Goal: Check status: Check status

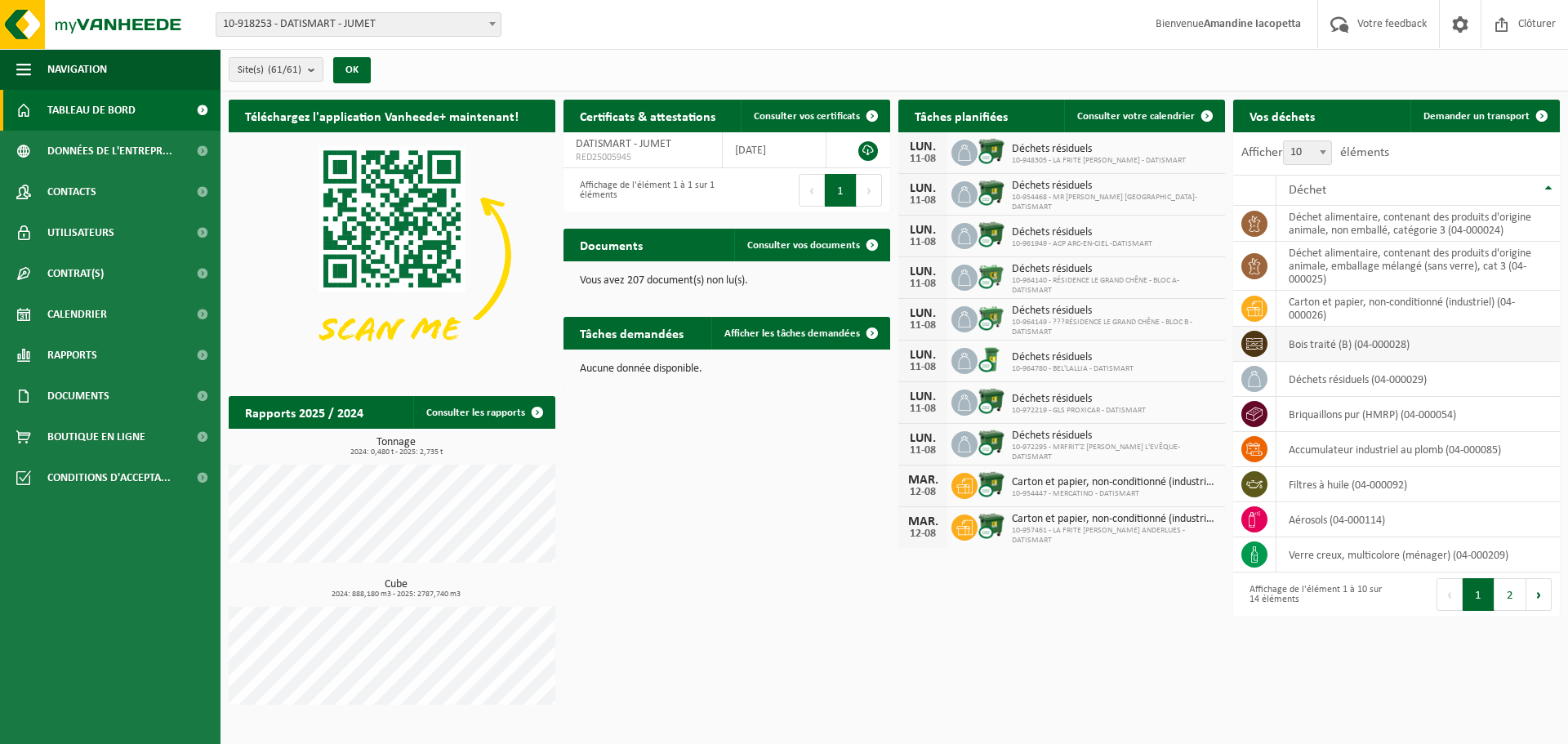
click at [1308, 352] on td "bois traité (B) (04-000028)" at bounding box center [1419, 344] width 283 height 35
click at [1109, 113] on span "Consulter votre calendrier" at bounding box center [1136, 117] width 117 height 10
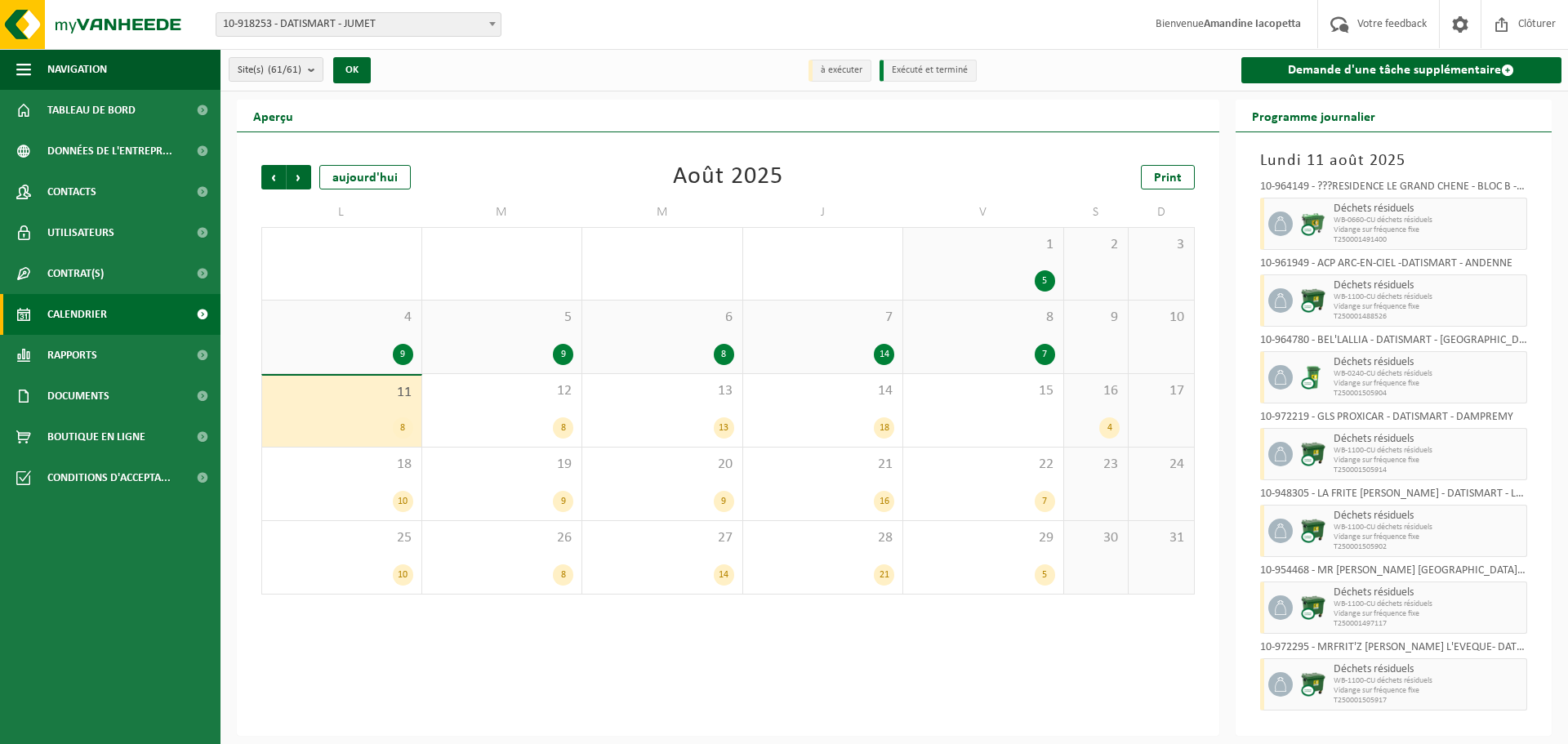
scroll to position [79, 0]
click at [503, 425] on div "8" at bounding box center [503, 427] width 144 height 22
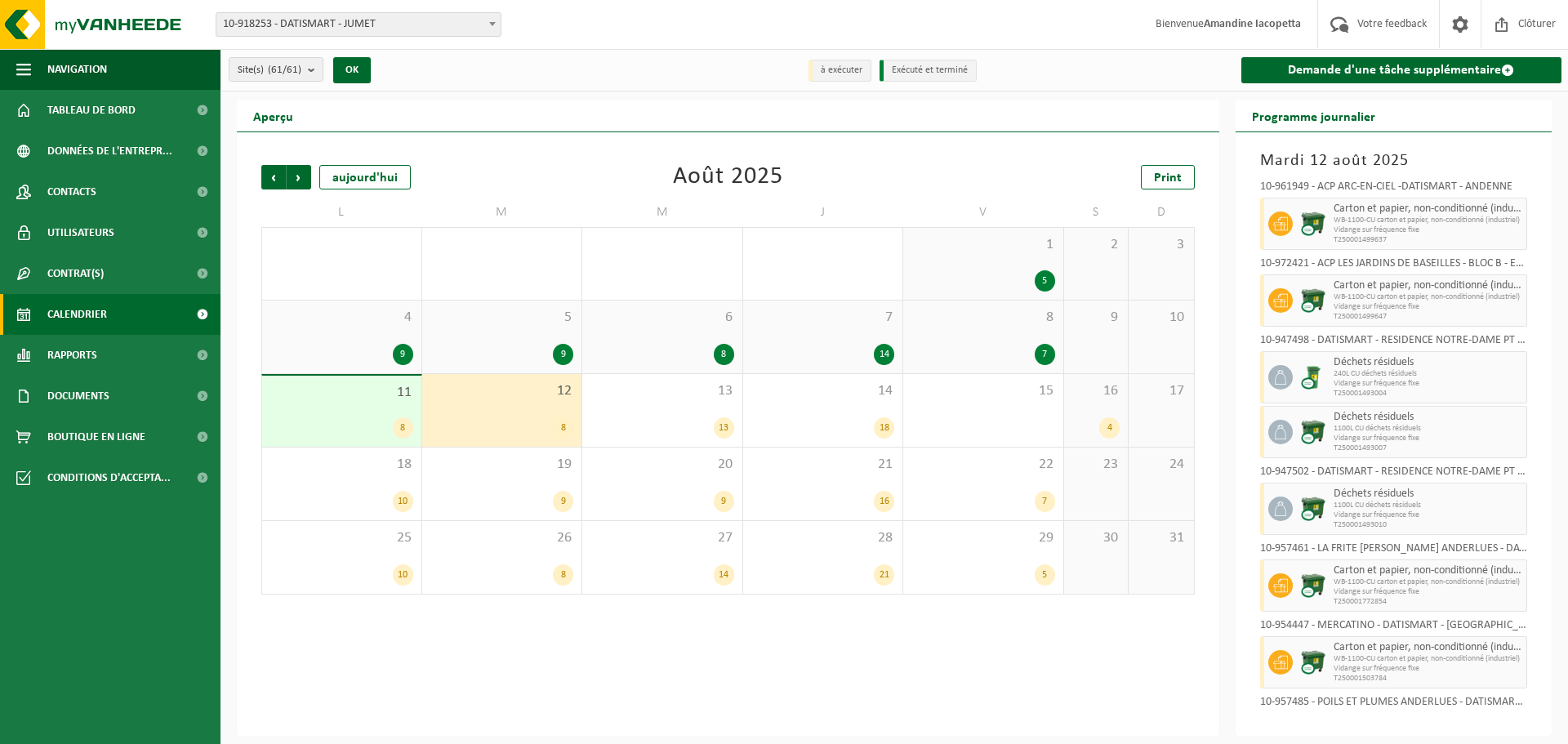
click at [392, 422] on div "8" at bounding box center [342, 427] width 143 height 22
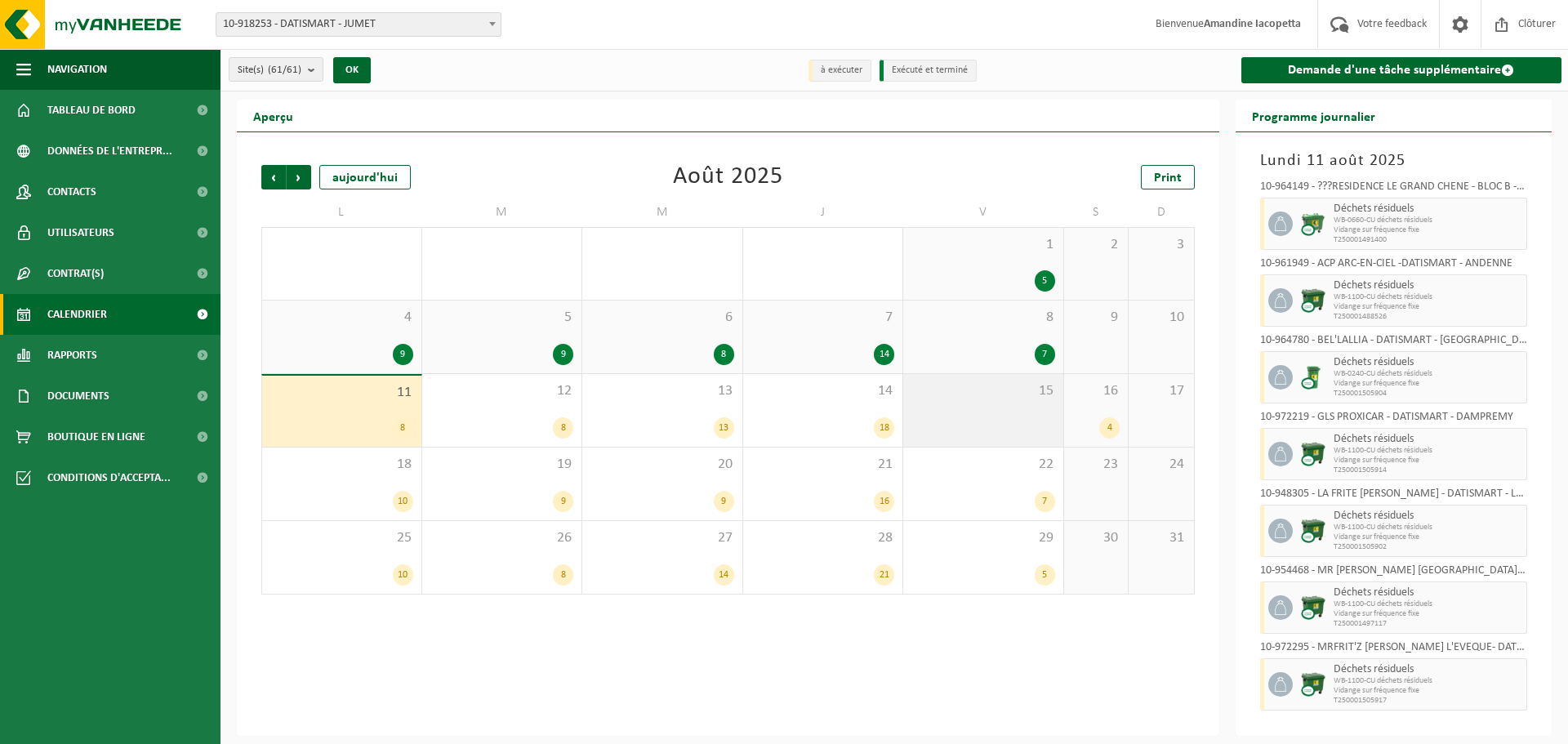
click at [967, 377] on div "15" at bounding box center [983, 410] width 160 height 73
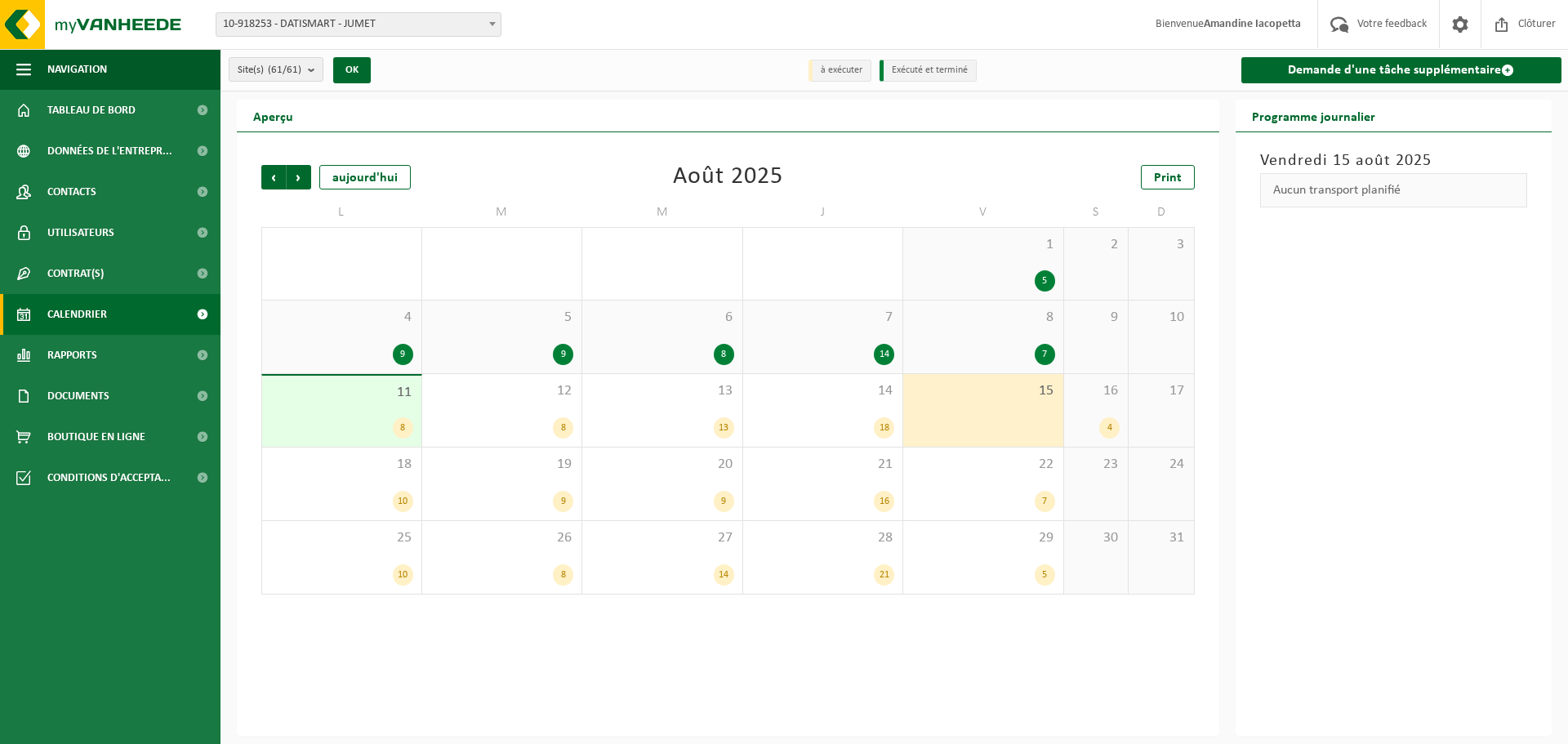
click at [986, 338] on div "8 7" at bounding box center [983, 337] width 160 height 73
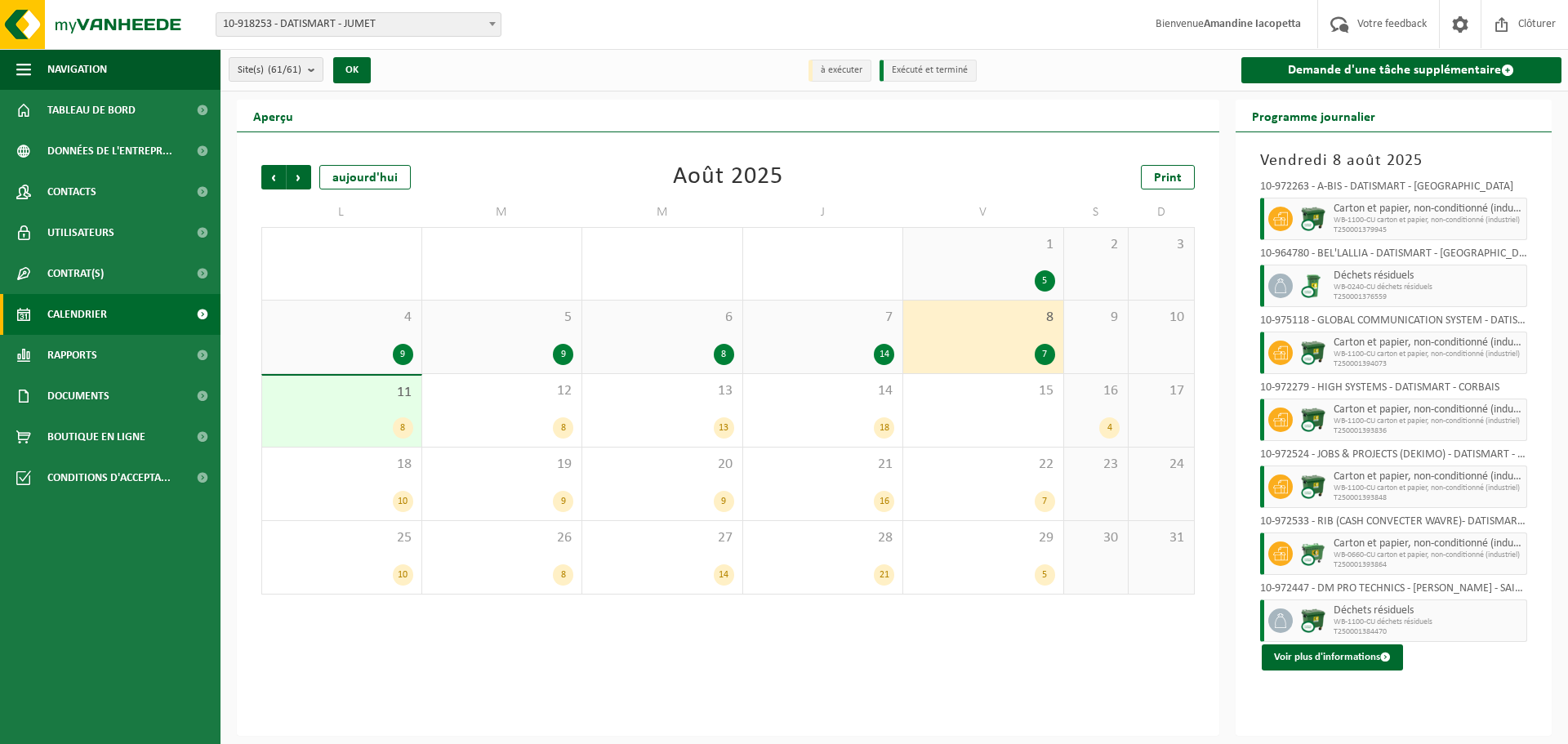
click at [389, 413] on div "11 8" at bounding box center [342, 411] width 159 height 71
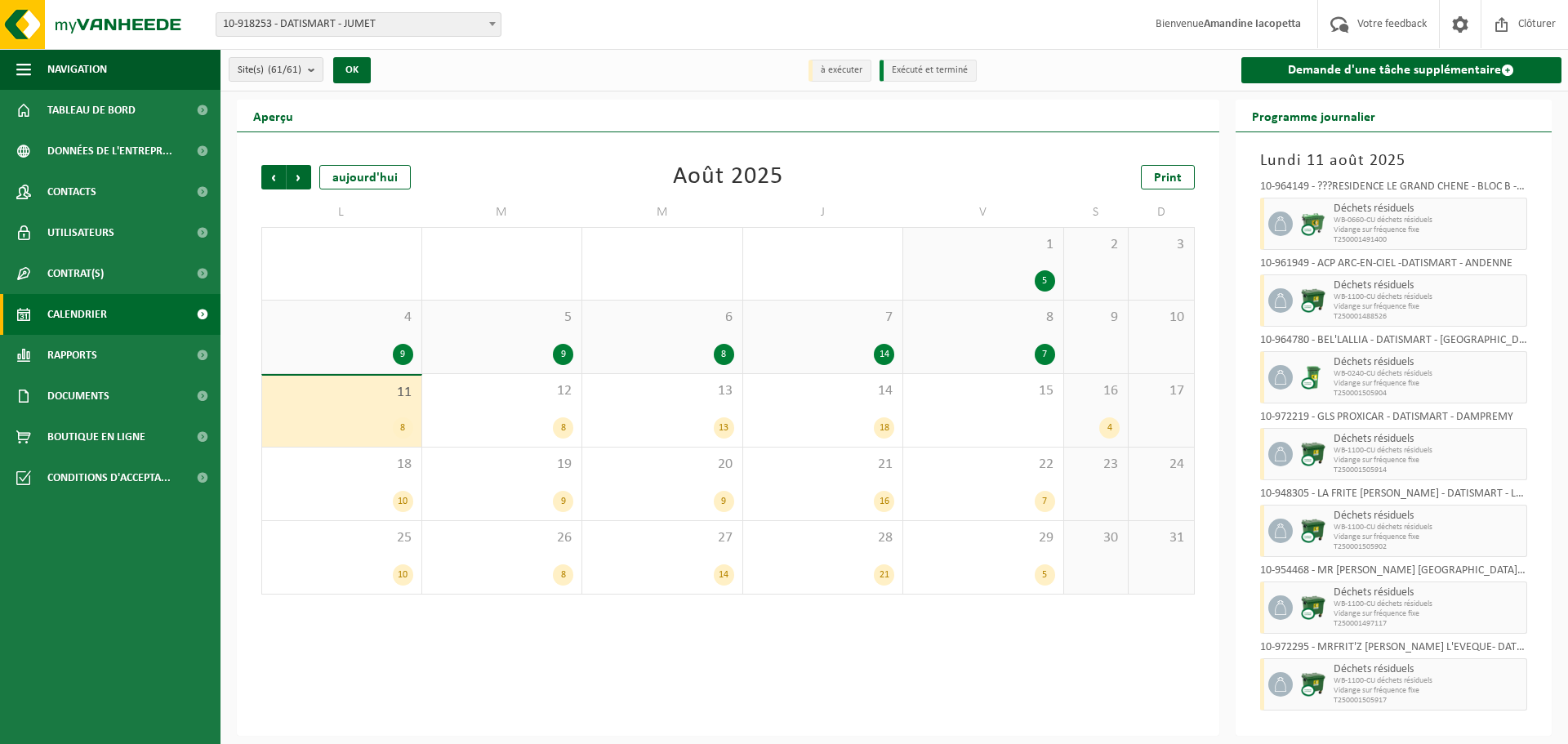
click at [1102, 412] on div "16 4" at bounding box center [1097, 410] width 65 height 73
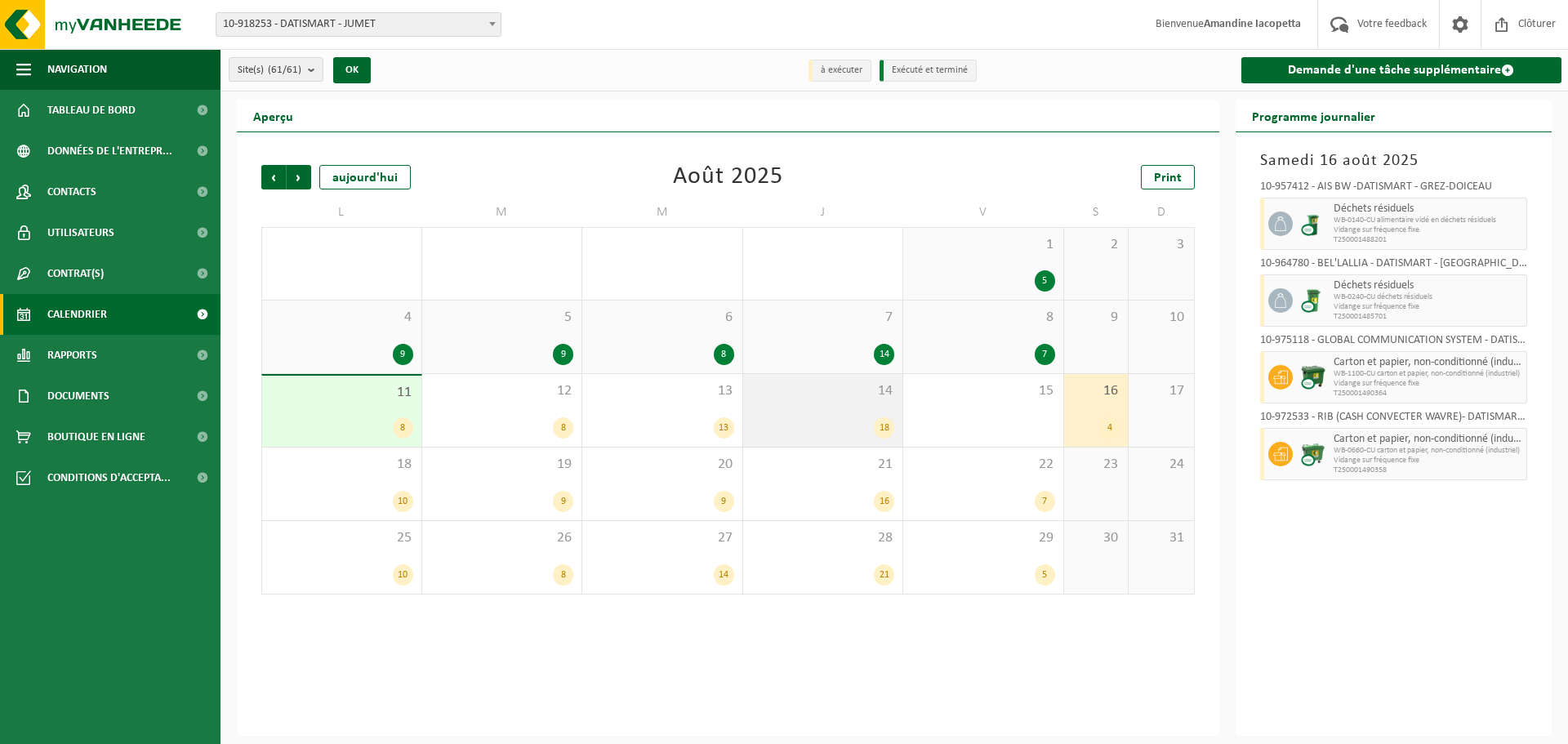
click at [844, 413] on div "14 18" at bounding box center [823, 410] width 160 height 73
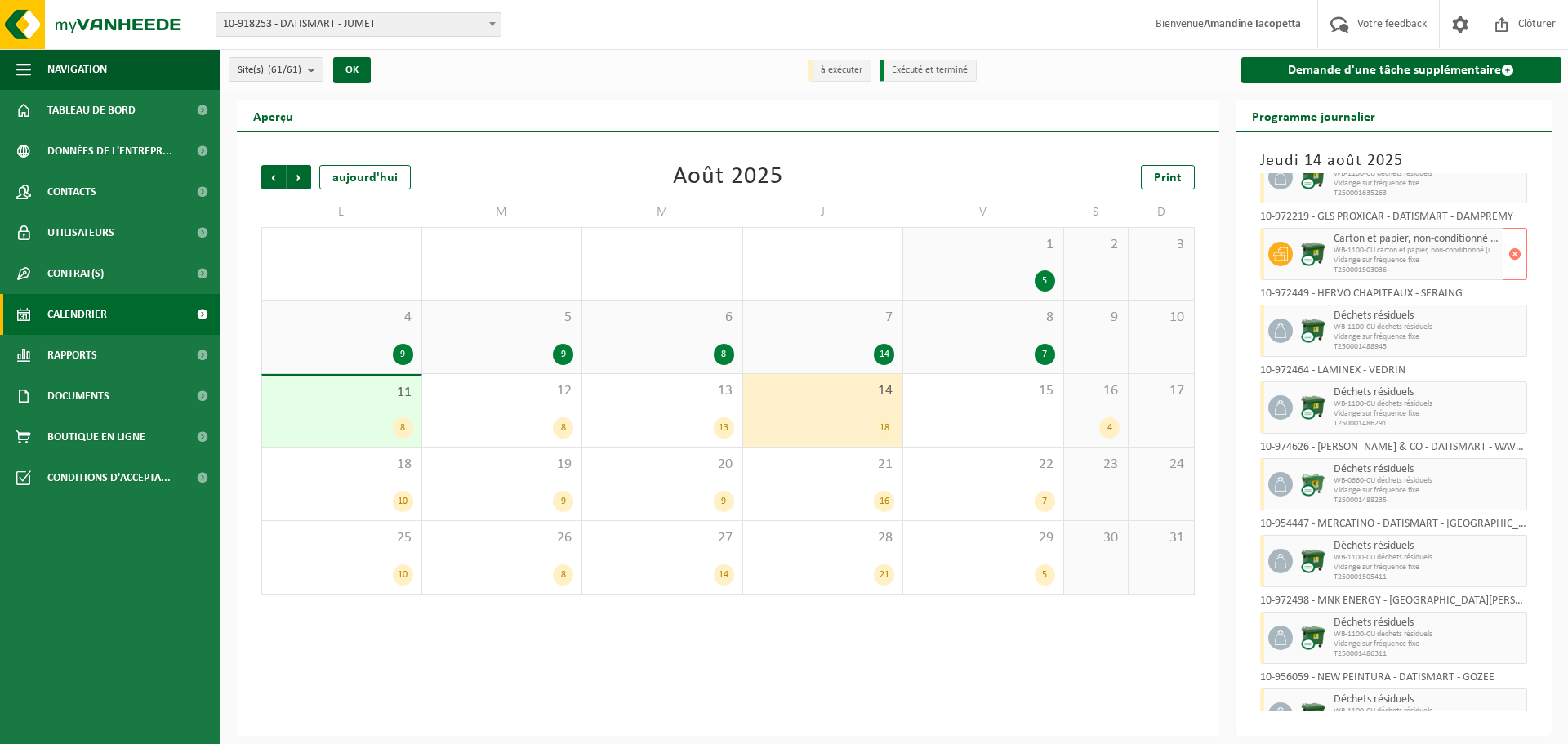
scroll to position [490, 0]
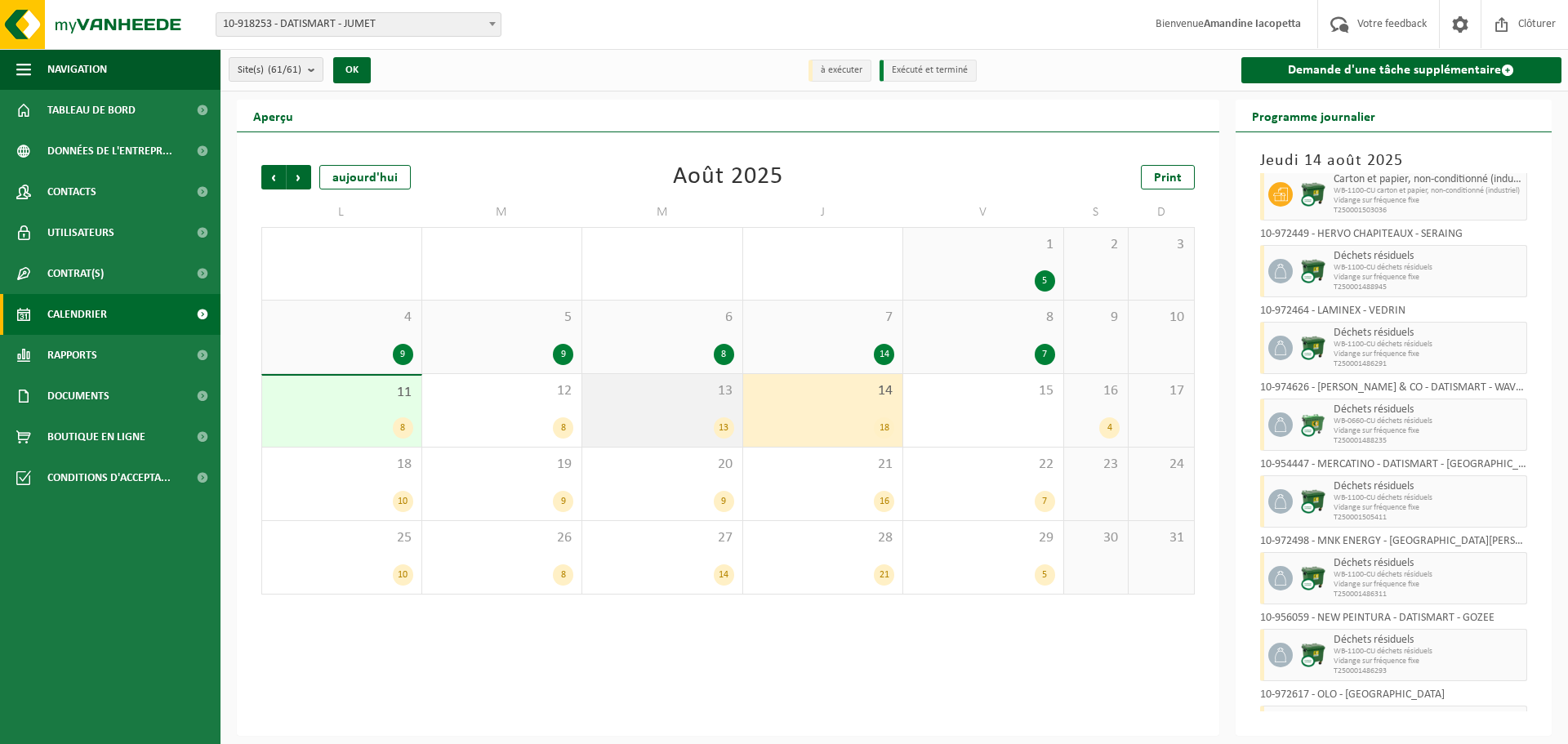
click at [706, 419] on div "13" at bounding box center [662, 427] width 144 height 22
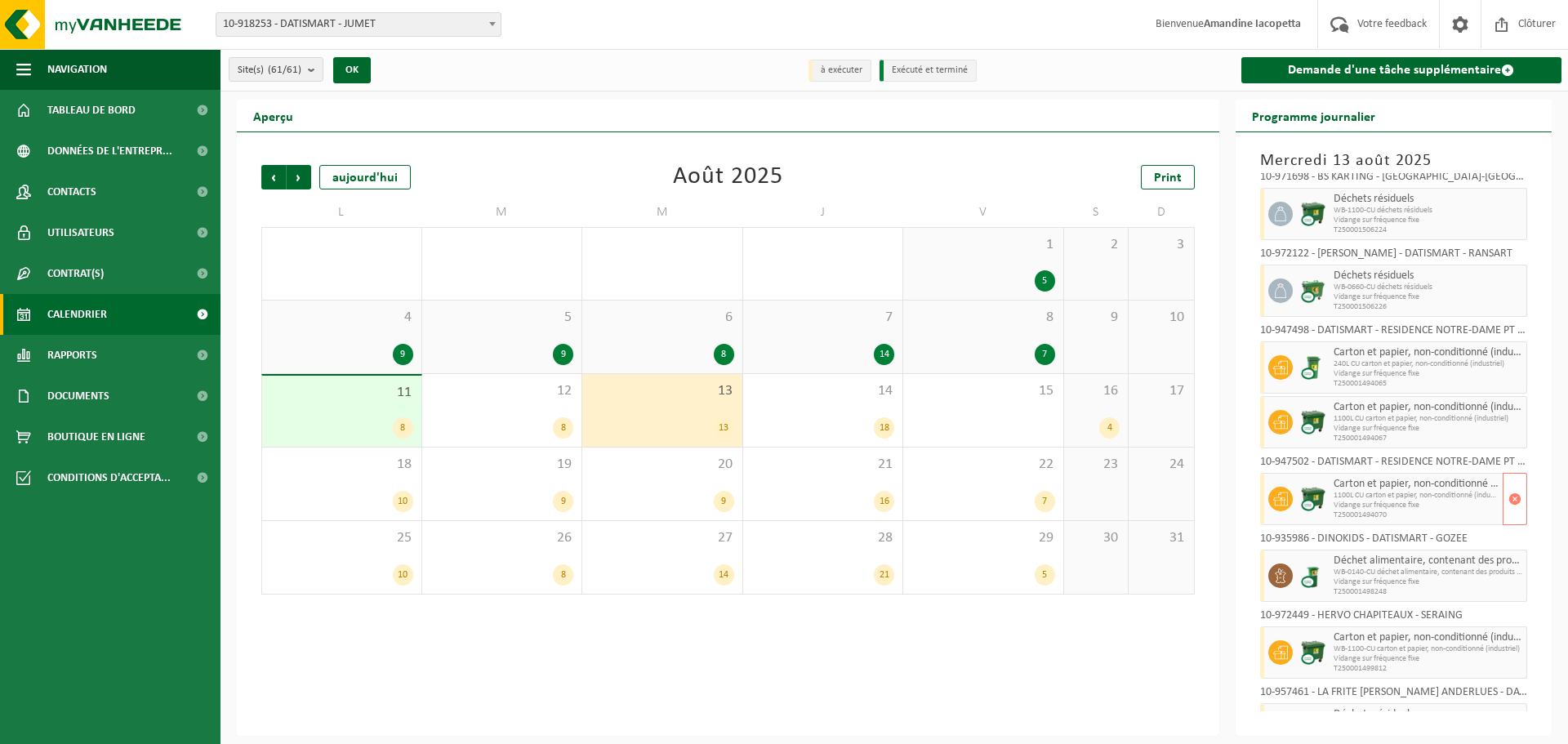
scroll to position [82, 0]
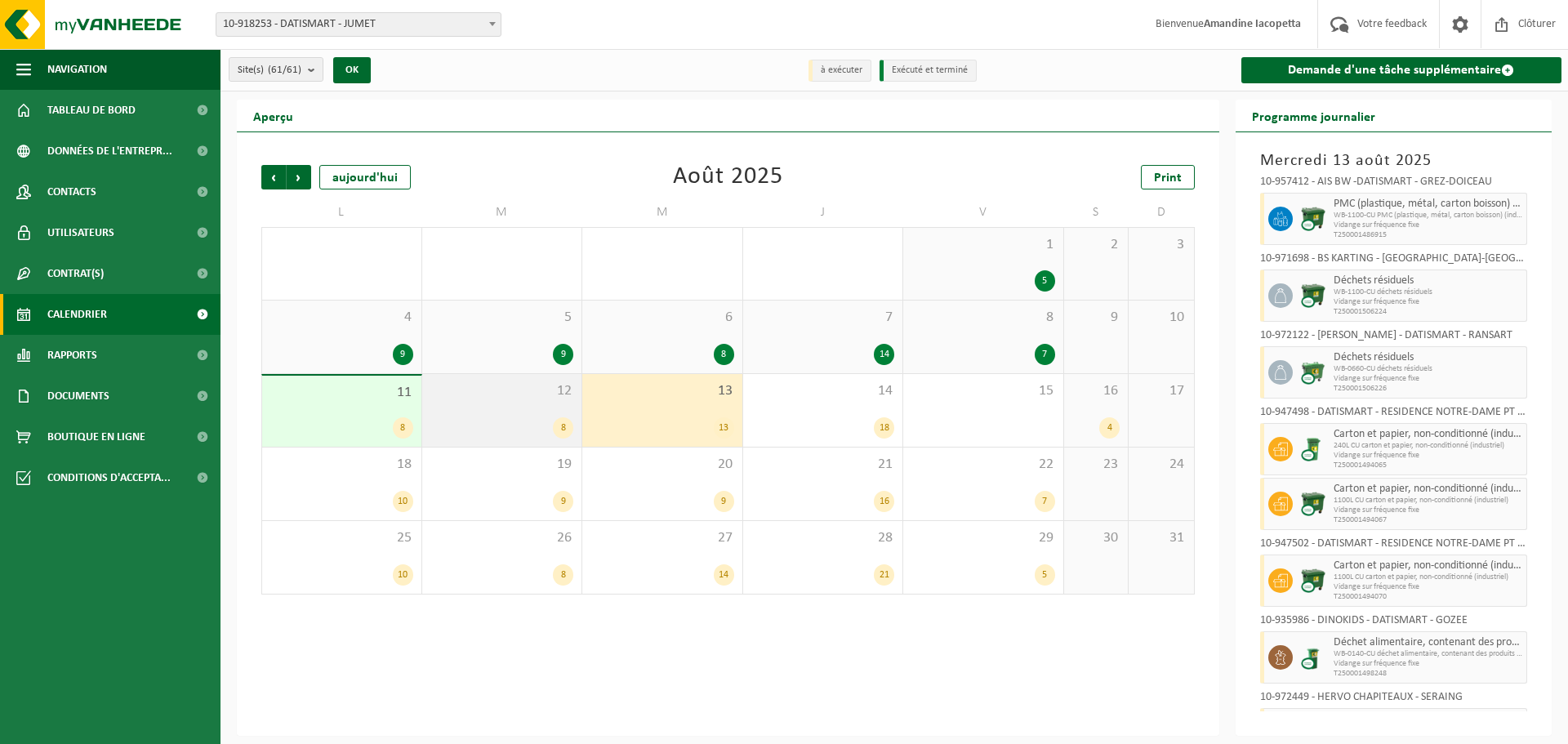
click at [541, 400] on div "12 8" at bounding box center [502, 410] width 160 height 73
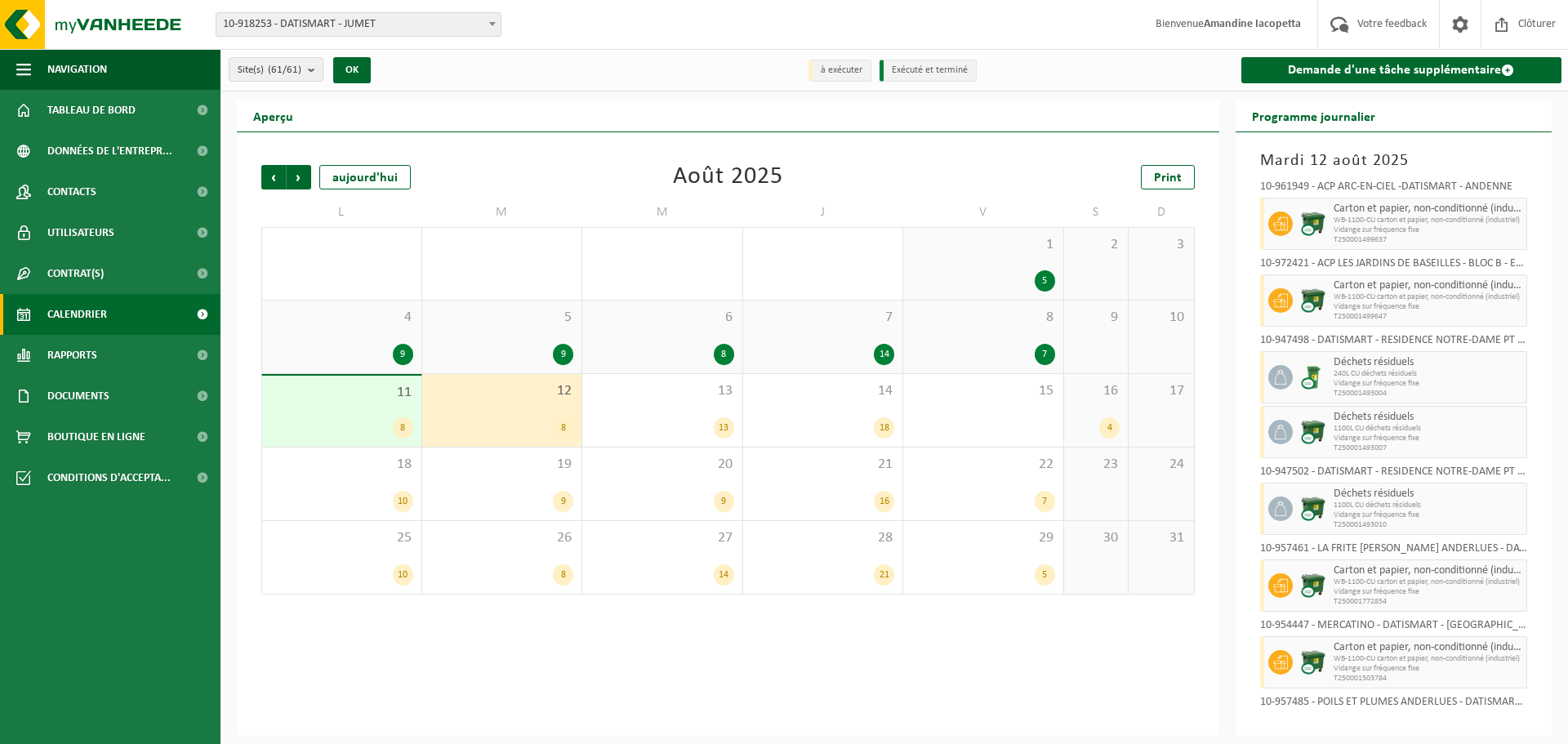
click at [1037, 262] on div "1 5" at bounding box center [983, 263] width 160 height 72
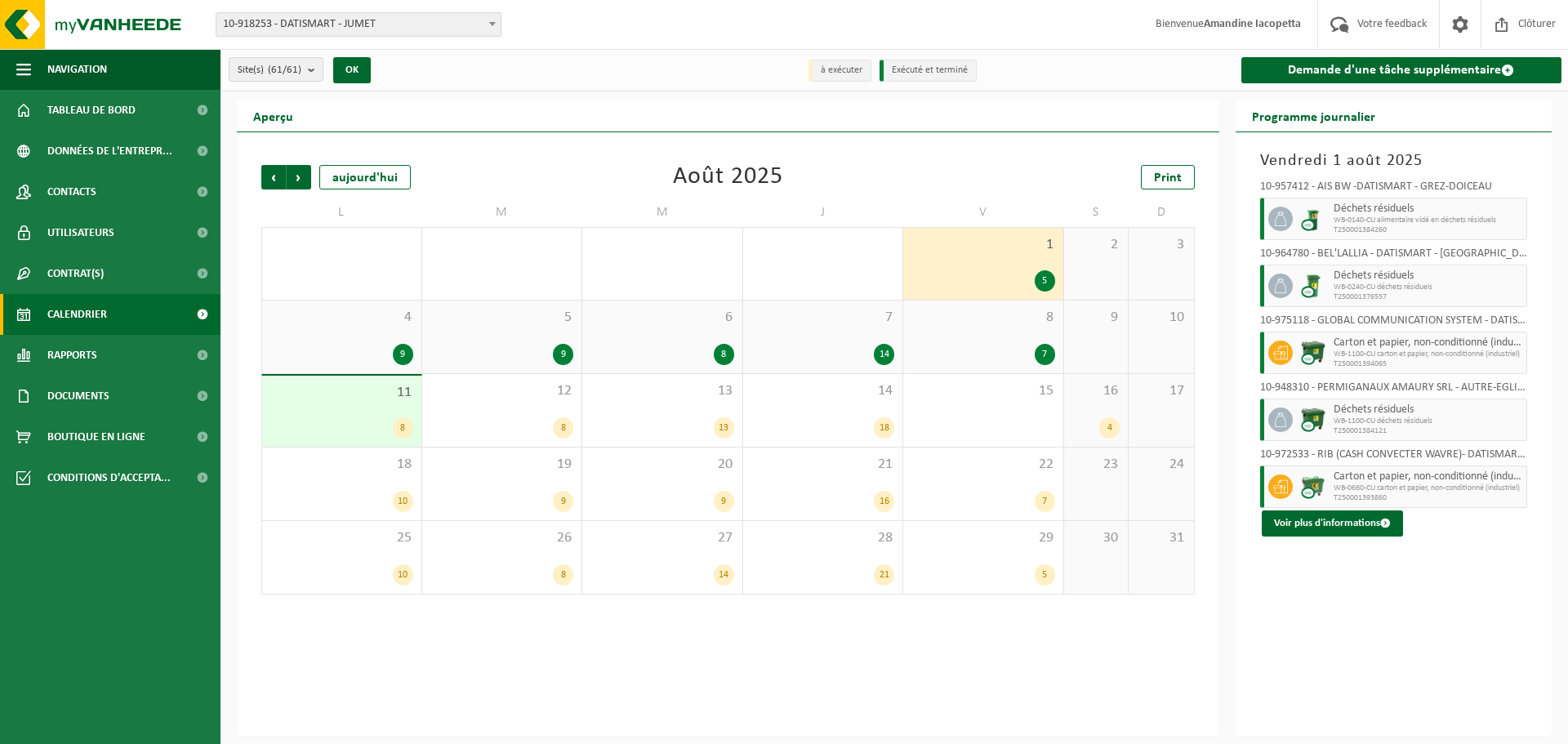
click at [1022, 345] on div "7" at bounding box center [983, 354] width 144 height 22
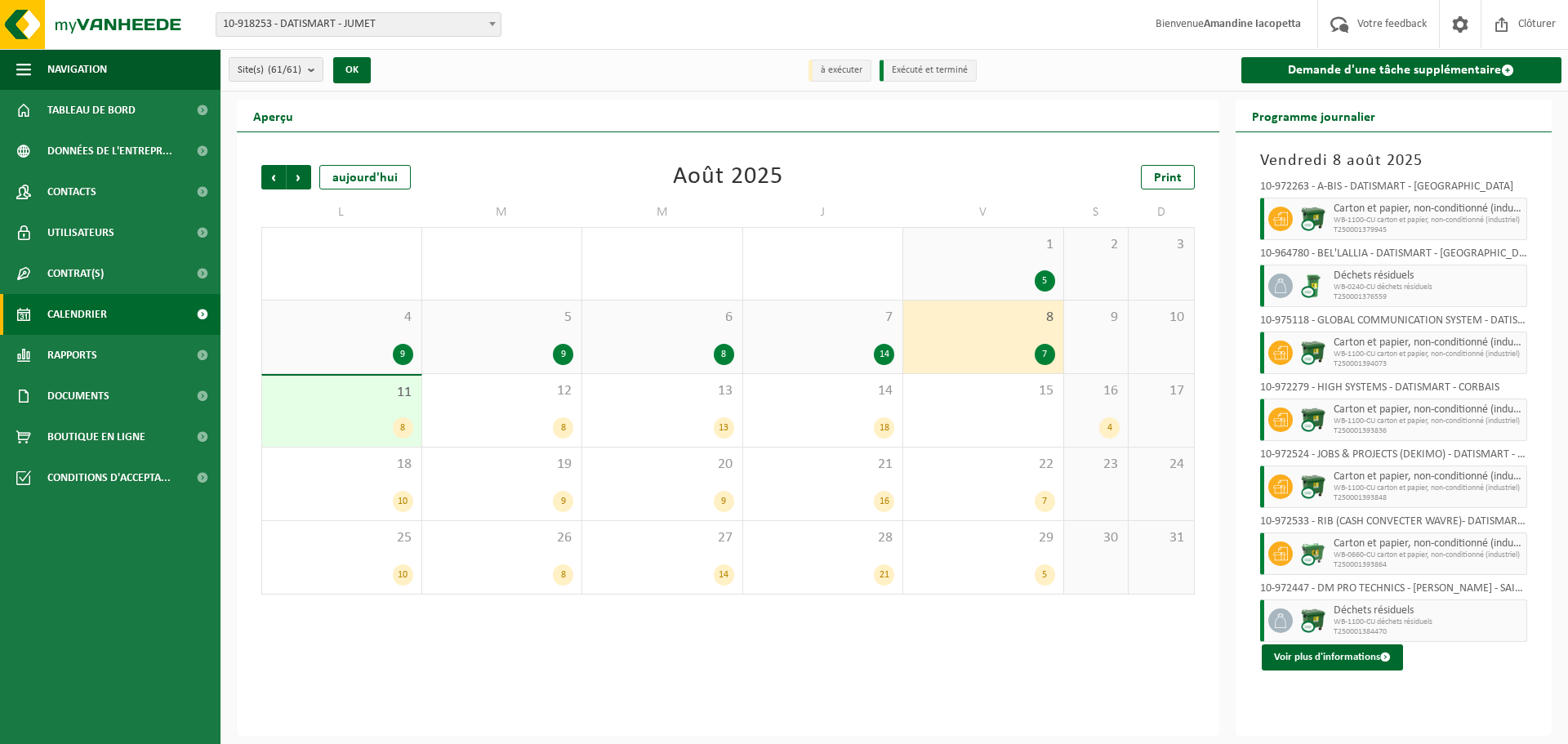
click at [851, 355] on div "14" at bounding box center [823, 354] width 144 height 22
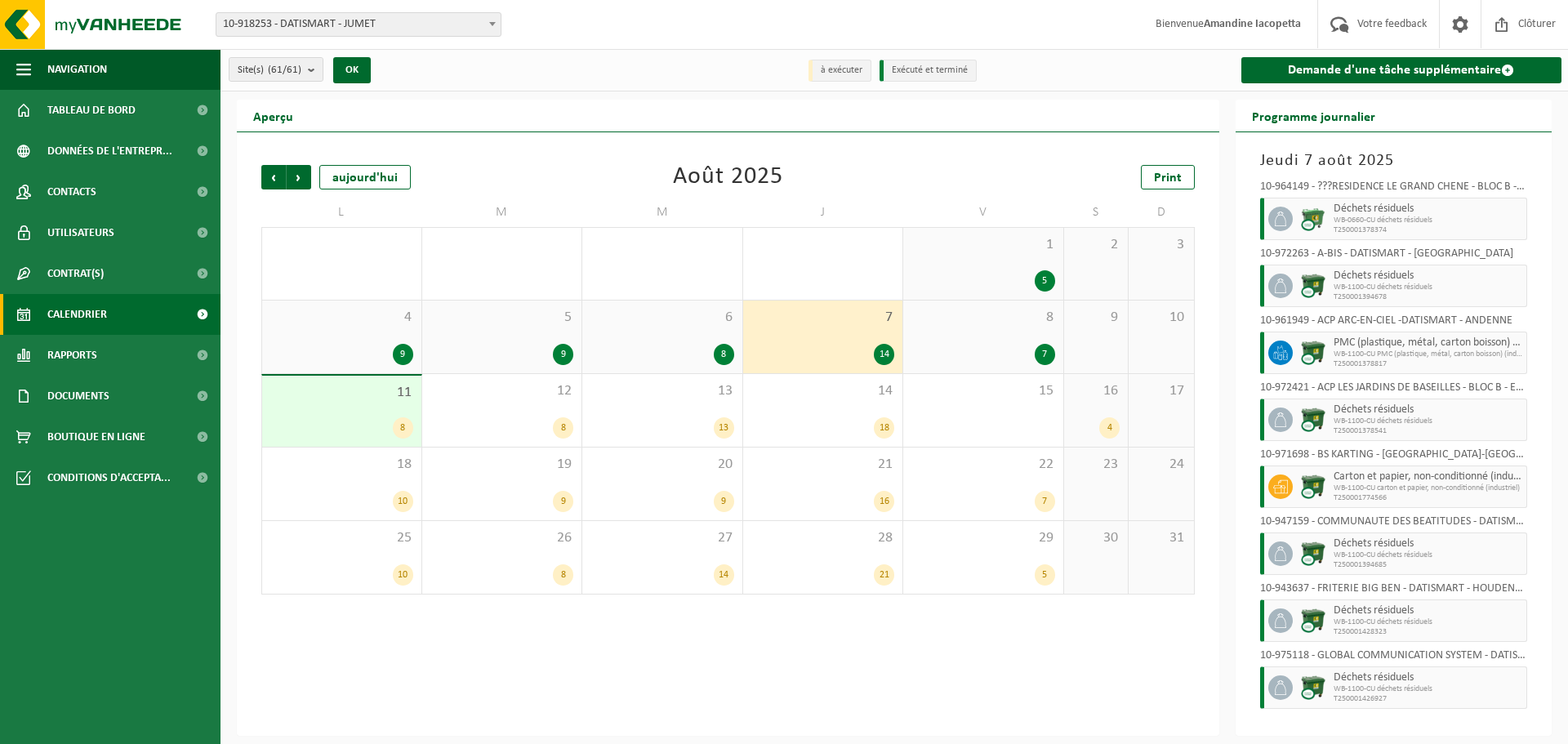
click at [956, 344] on div "7" at bounding box center [983, 354] width 144 height 22
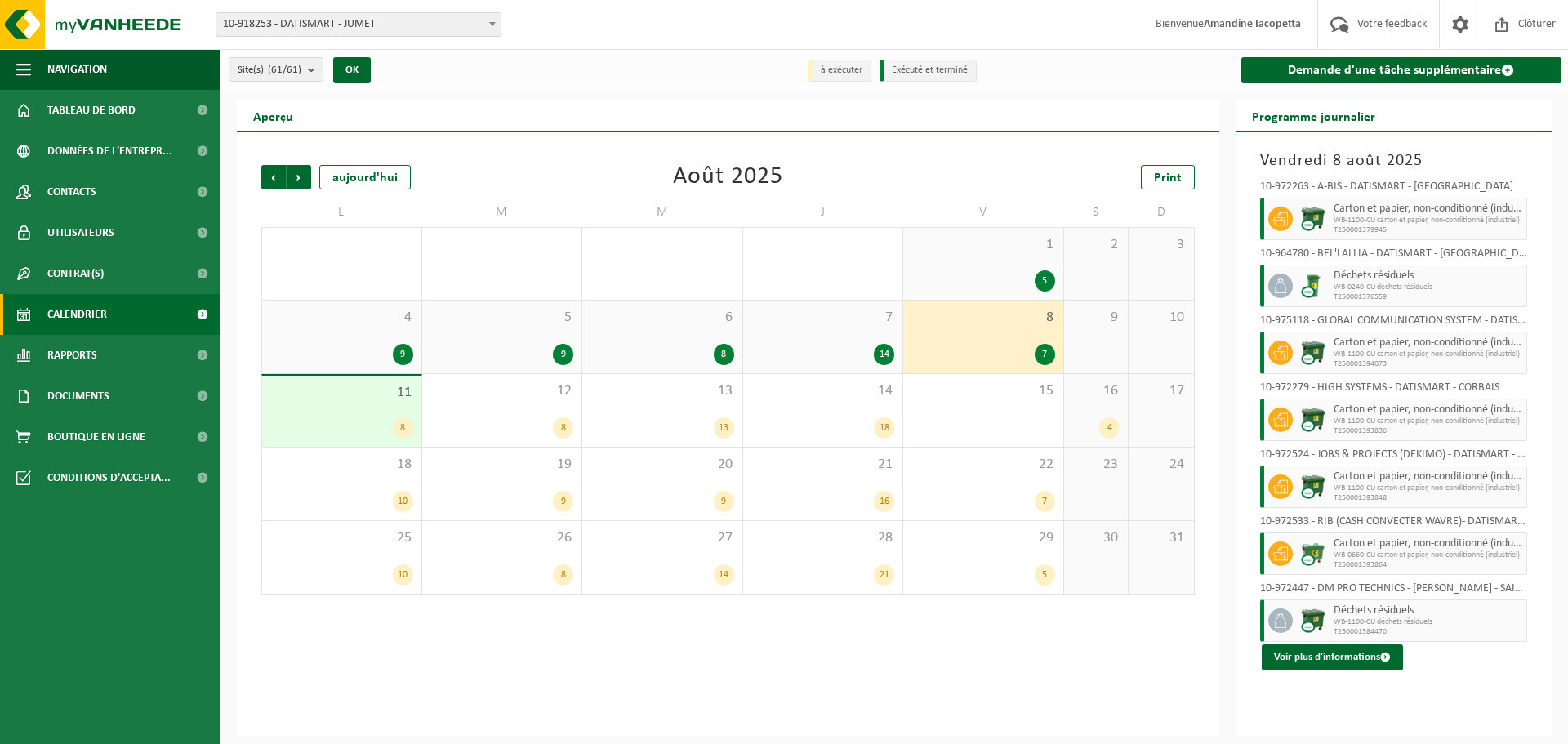
click at [838, 346] on div "14" at bounding box center [823, 354] width 144 height 22
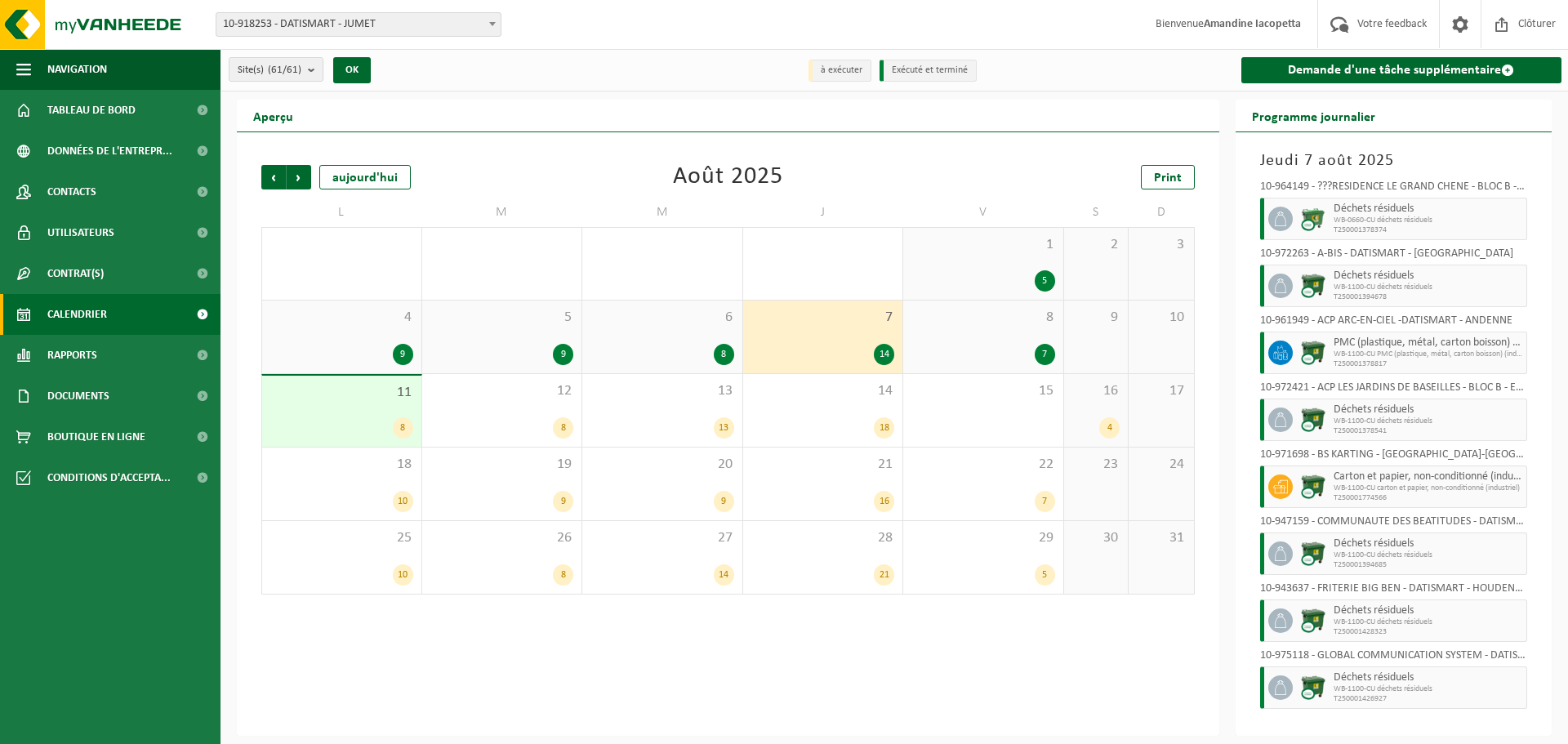
click at [958, 344] on div "7" at bounding box center [983, 354] width 144 height 22
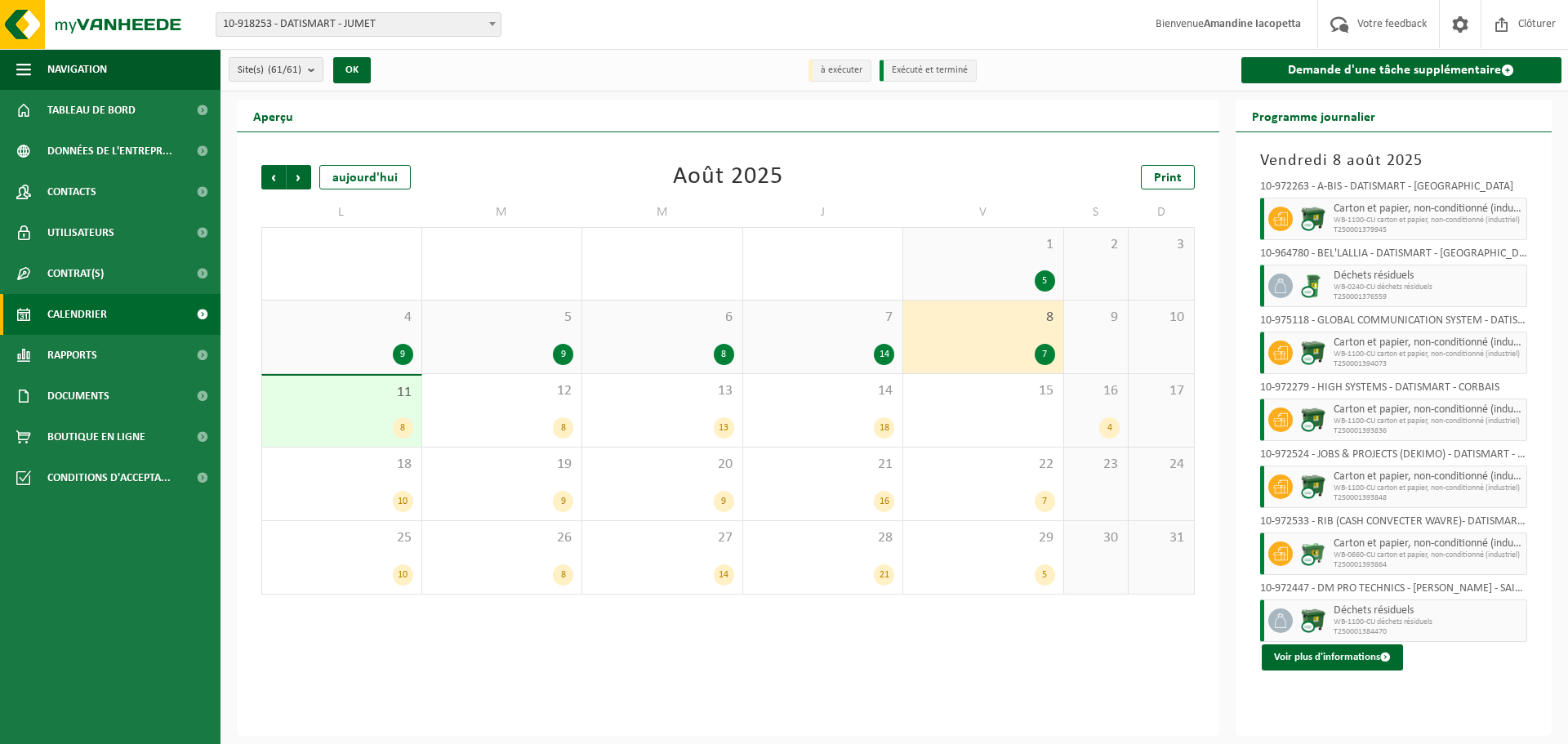
click at [1008, 281] on div "5" at bounding box center [983, 281] width 144 height 22
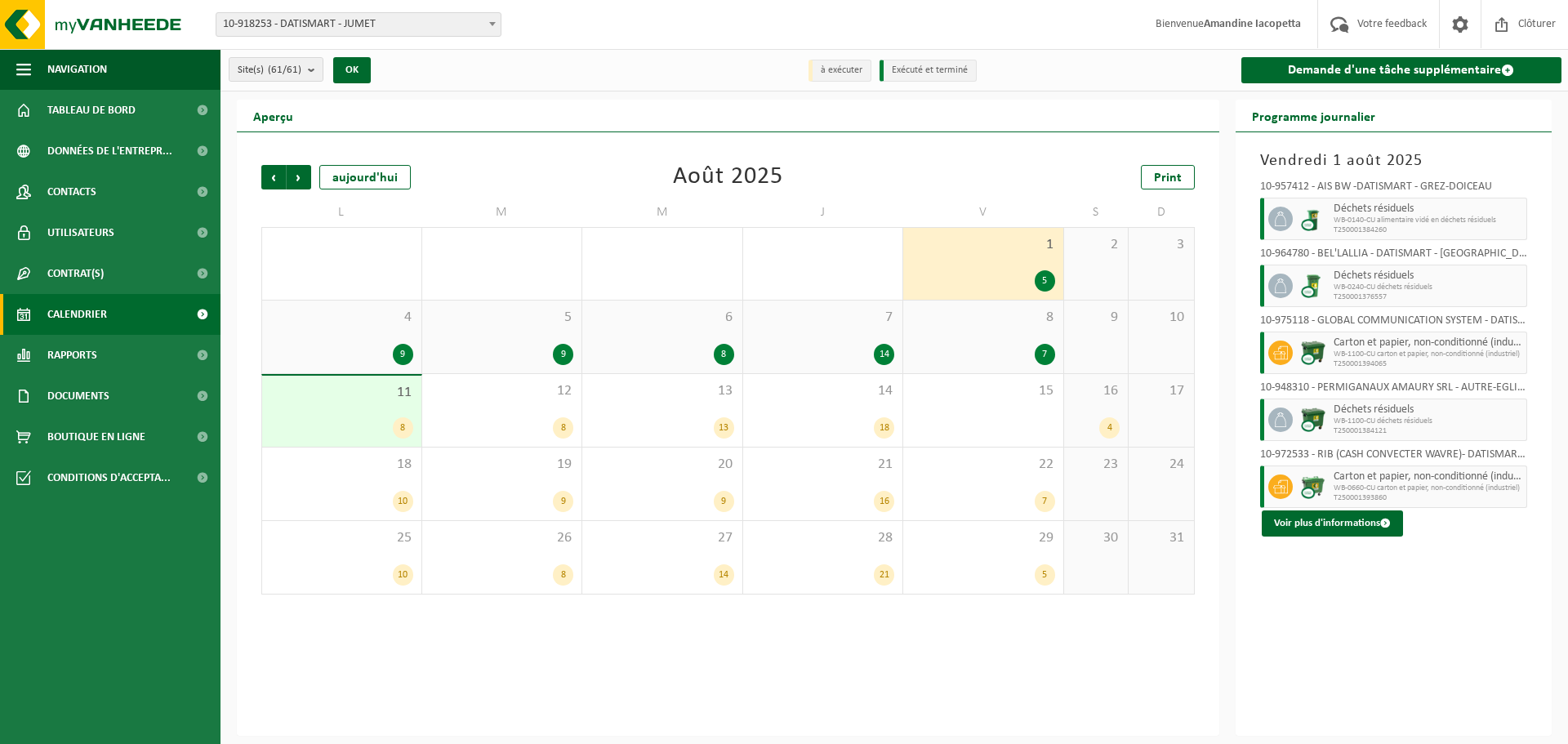
click at [994, 337] on div "8 7" at bounding box center [983, 337] width 160 height 73
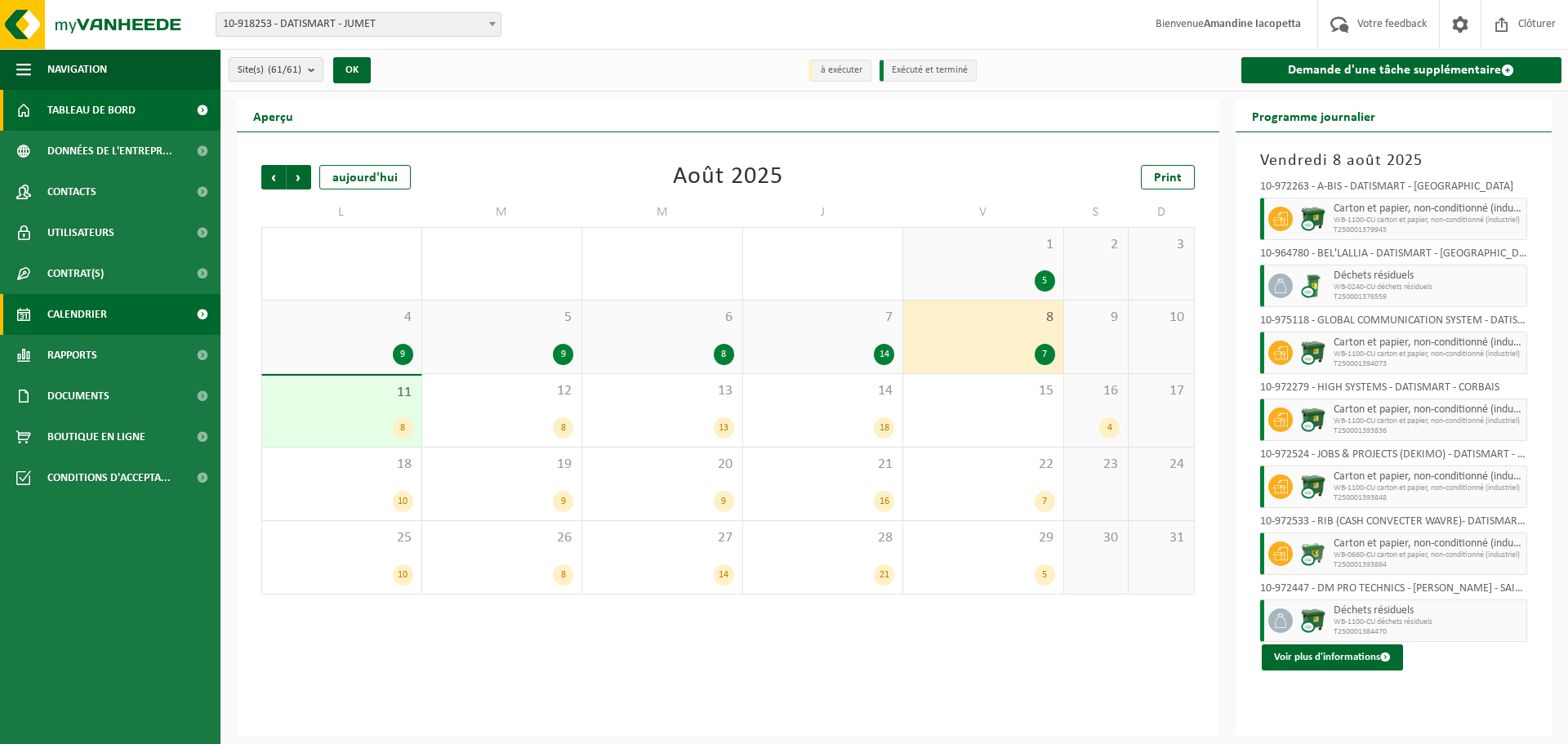
click at [114, 104] on span "Tableau de bord" at bounding box center [92, 110] width 88 height 41
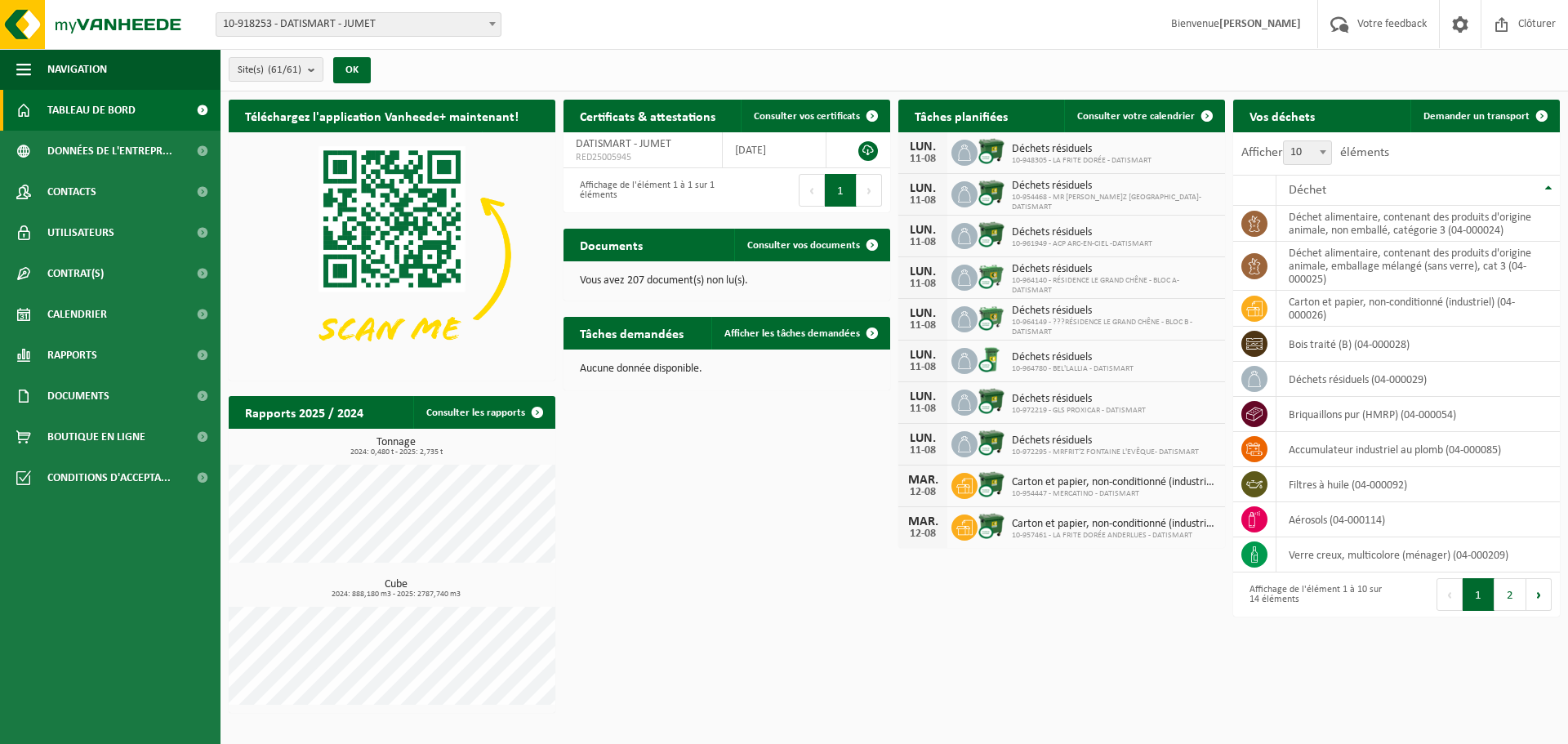
click at [408, 28] on span "10-918253 - DATISMART - JUMET" at bounding box center [358, 24] width 284 height 22
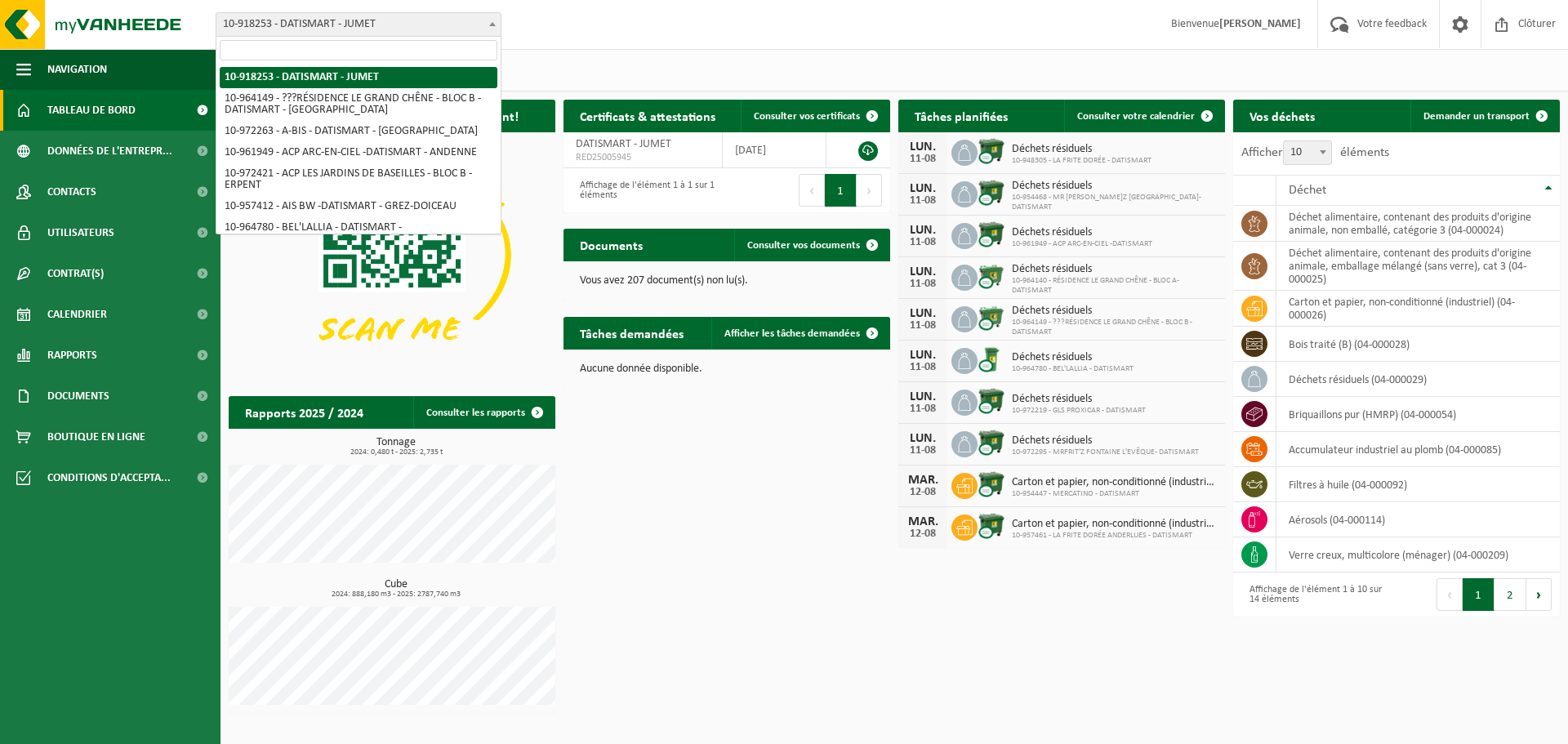
click at [596, 24] on div "Site: 10-918253 - DATISMART - JUMET 10-964149 - ???RÉSIDENCE LE GRAND CHÊNE - B…" at bounding box center [784, 25] width 1568 height 50
